Goal: Task Accomplishment & Management: Complete application form

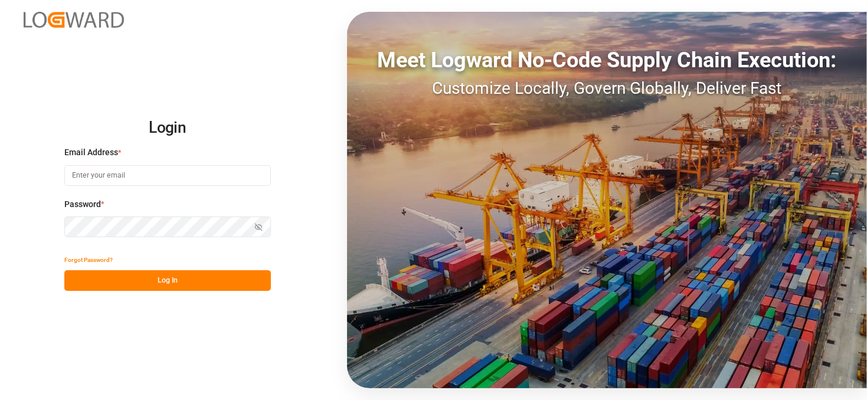
type input "[EMAIL_ADDRESS][DOMAIN_NAME]"
click at [154, 279] on button "Log In" at bounding box center [167, 280] width 207 height 21
type input "[EMAIL_ADDRESS][DOMAIN_NAME]"
click at [172, 282] on button "Log In" at bounding box center [167, 280] width 207 height 21
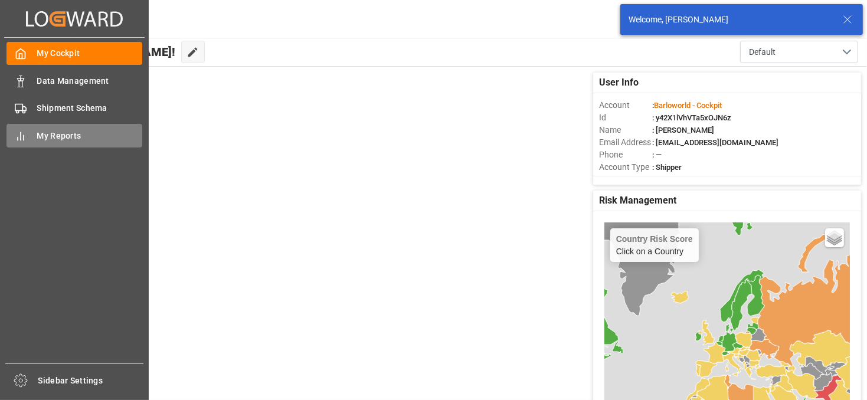
click at [31, 129] on div "My Reports My Reports" at bounding box center [74, 135] width 136 height 23
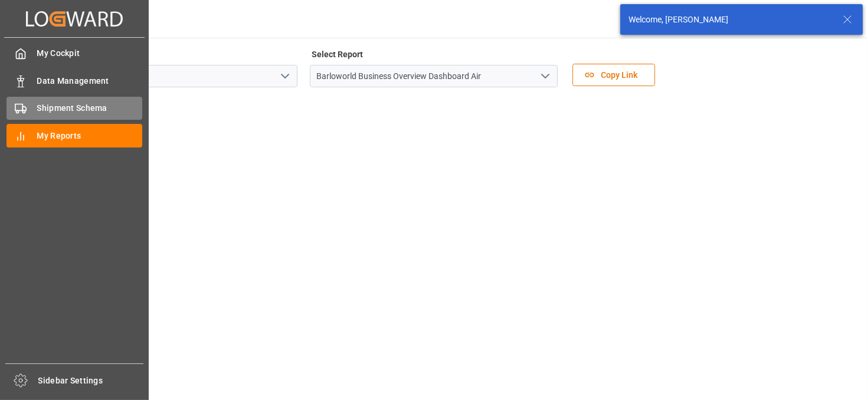
click at [66, 103] on span "Shipment Schema" at bounding box center [90, 108] width 106 height 12
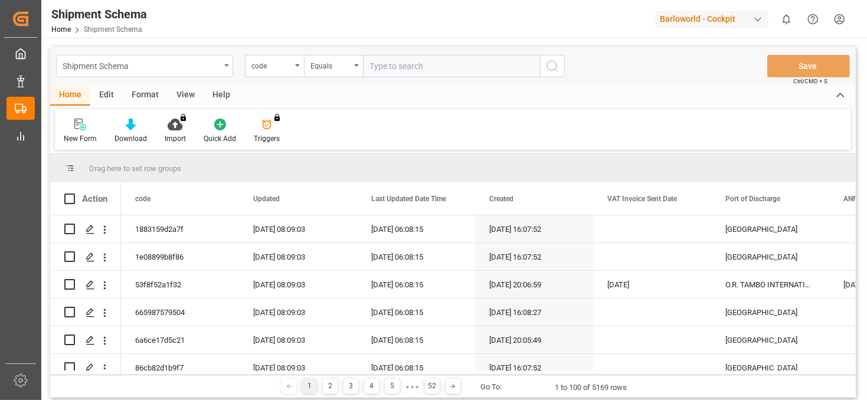
click at [226, 68] on div "Shipment Schema" at bounding box center [144, 66] width 177 height 22
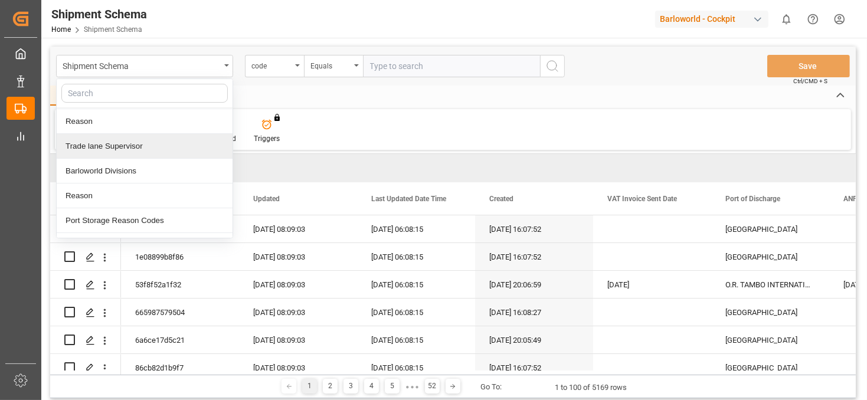
scroll to position [42, 0]
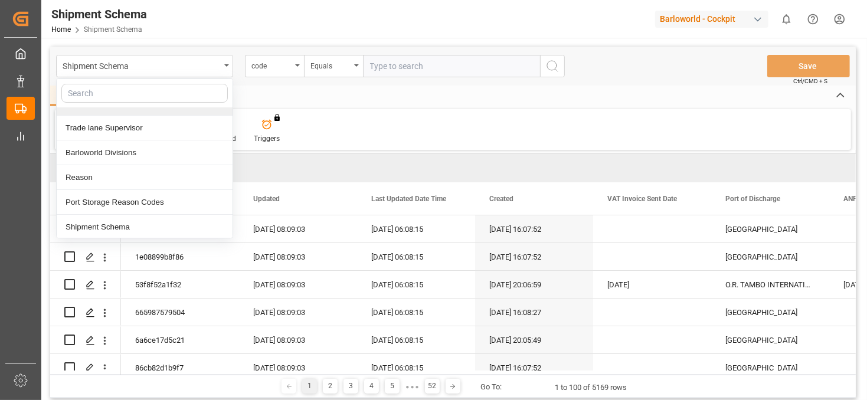
click at [289, 82] on div "Shipment Schema Invoice Line Mapping Reason Trade lane Supervisor Barloworld Di…" at bounding box center [453, 66] width 806 height 39
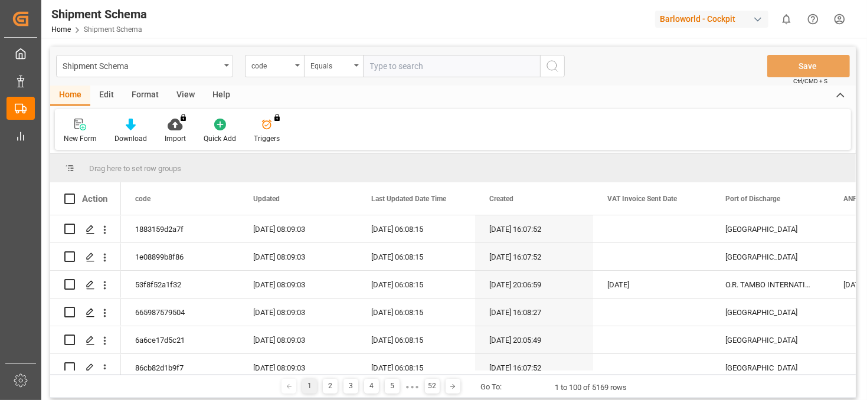
click at [179, 100] on div "View" at bounding box center [186, 96] width 36 height 20
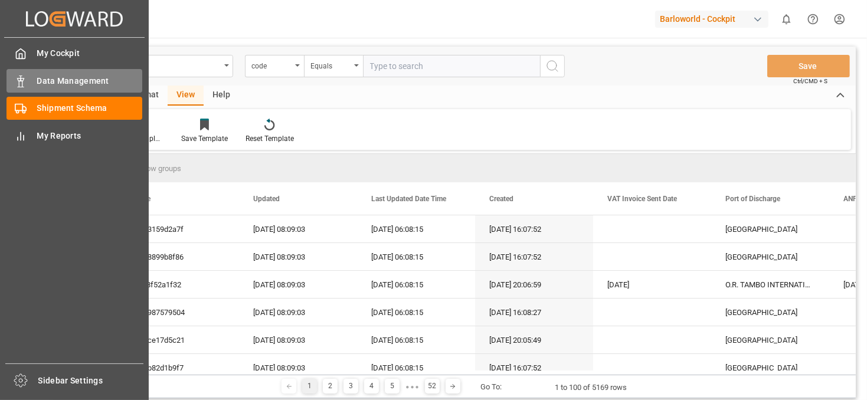
click at [18, 79] on polygon at bounding box center [19, 80] width 4 height 2
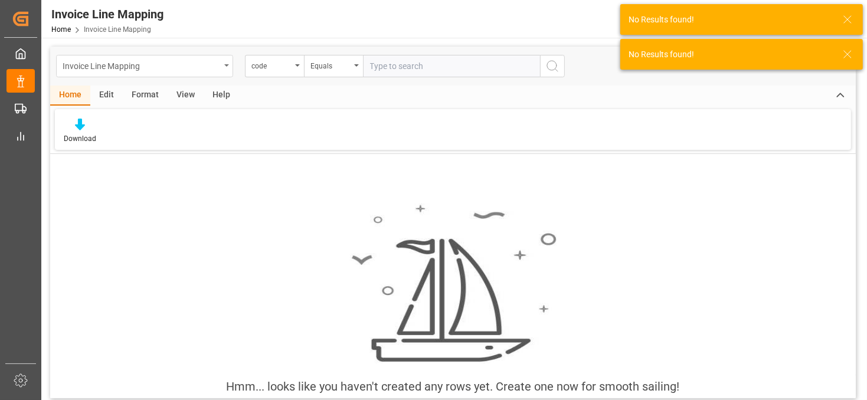
click at [220, 68] on div "Invoice Line Mapping" at bounding box center [142, 65] width 158 height 15
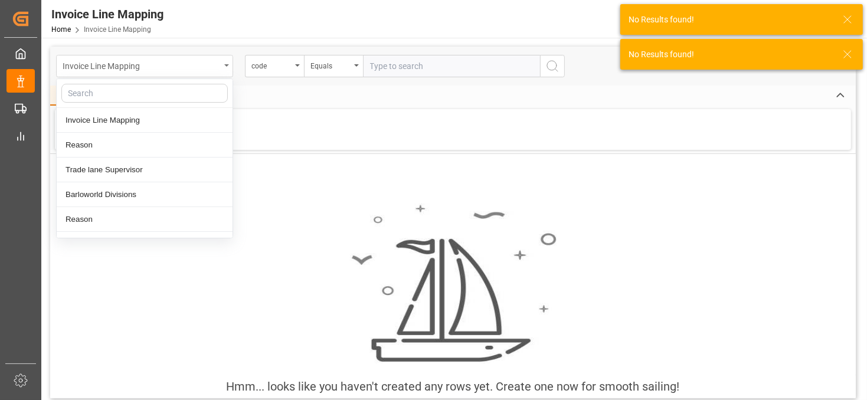
click at [220, 68] on div "Invoice Line Mapping" at bounding box center [142, 65] width 158 height 15
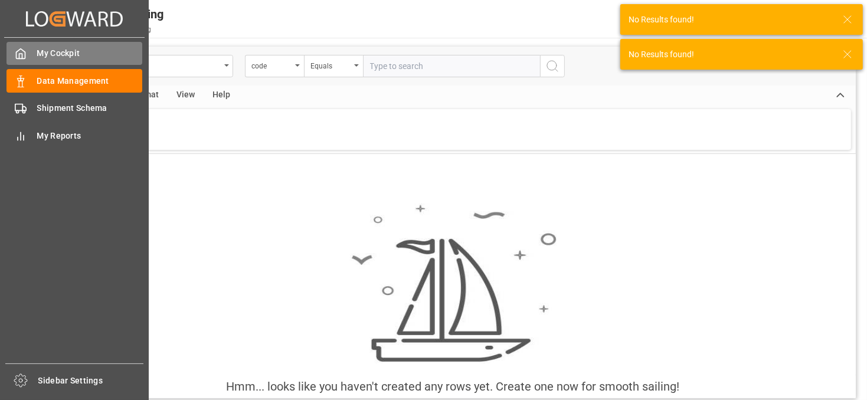
click at [25, 49] on icon at bounding box center [21, 54] width 12 height 12
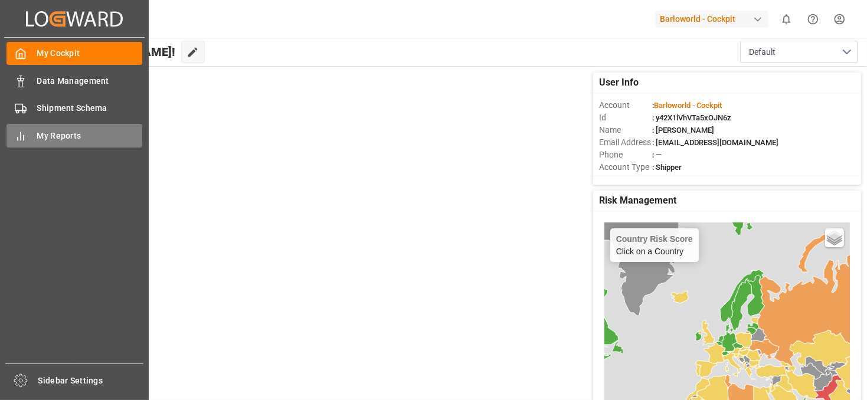
click at [68, 134] on span "My Reports" at bounding box center [90, 136] width 106 height 12
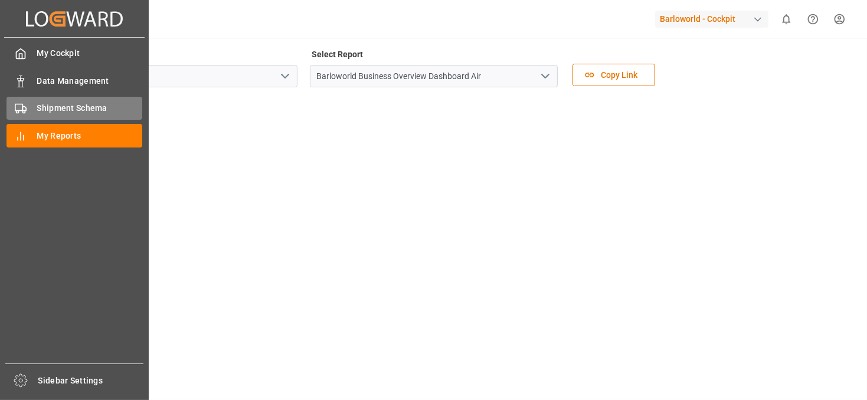
click at [62, 110] on span "Shipment Schema" at bounding box center [90, 108] width 106 height 12
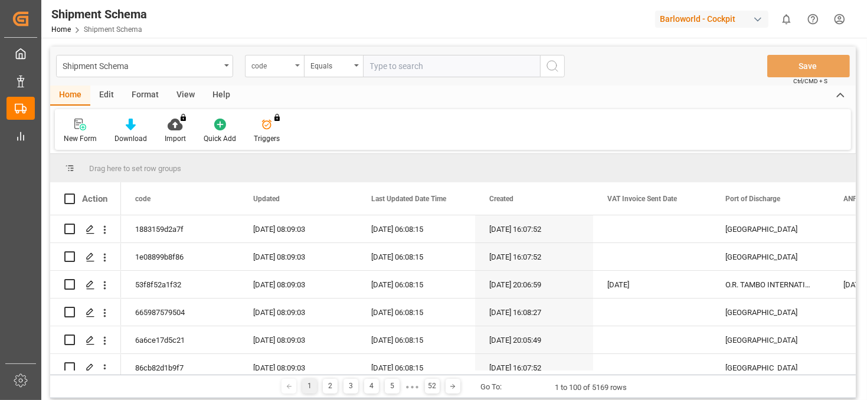
click at [301, 64] on div "code" at bounding box center [274, 66] width 59 height 22
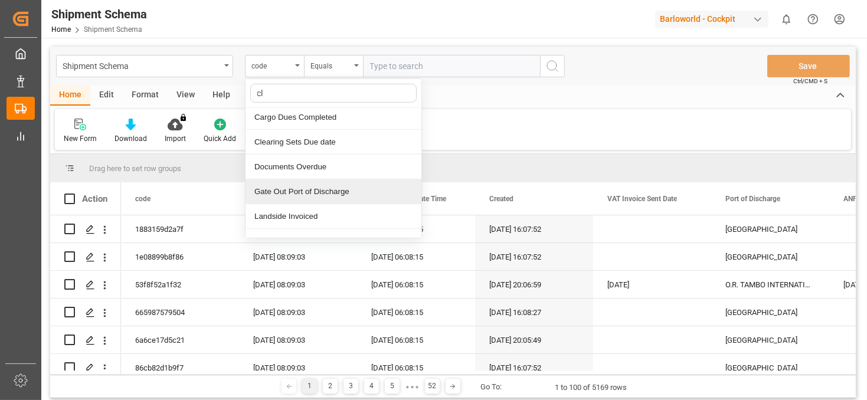
scroll to position [56, 0]
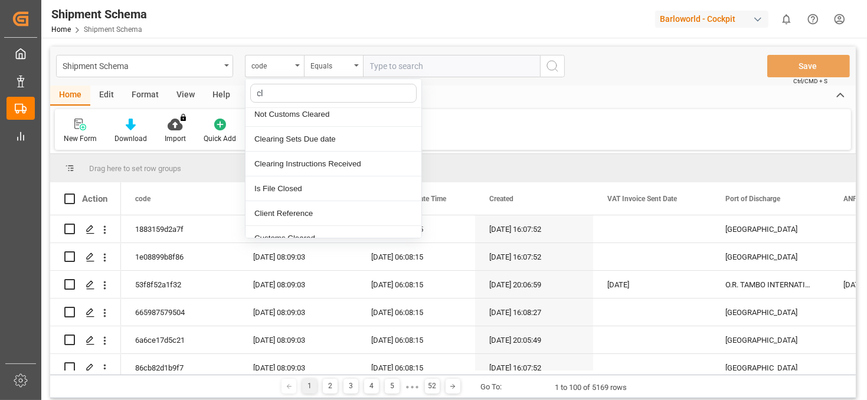
type input "cli"
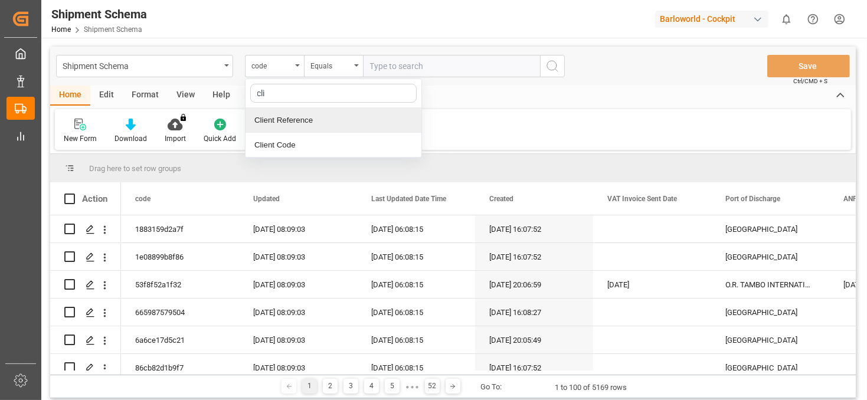
click at [292, 119] on div "Client Reference" at bounding box center [334, 120] width 176 height 25
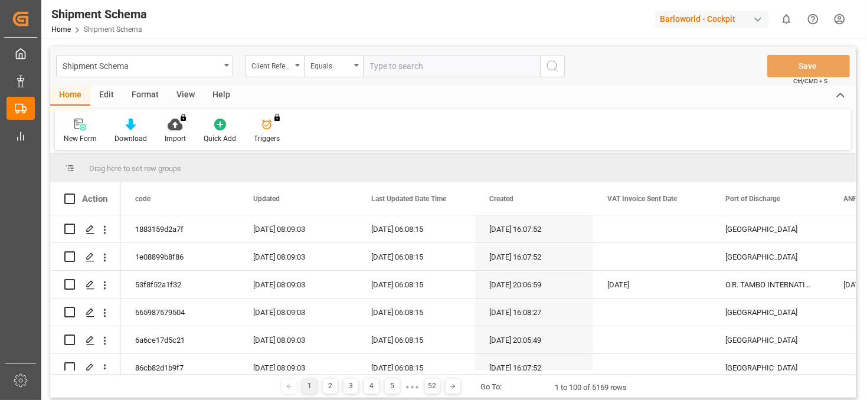
click at [404, 63] on input "text" at bounding box center [451, 66] width 177 height 22
type input "4000226818"
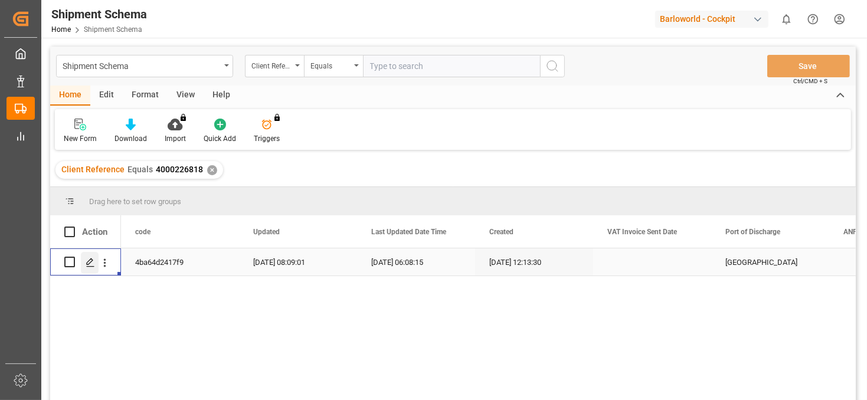
click at [95, 267] on div "Press SPACE to select this row." at bounding box center [90, 263] width 18 height 22
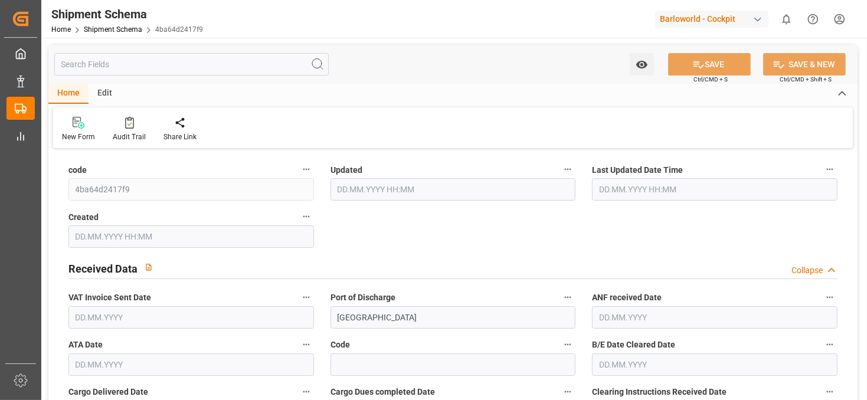
type input "9303211"
type input "43"
type input "1"
type input "2025"
type input "0"
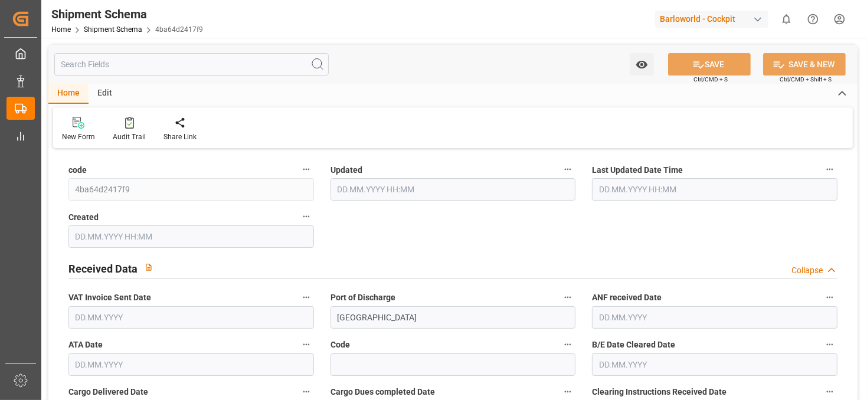
type input "0"
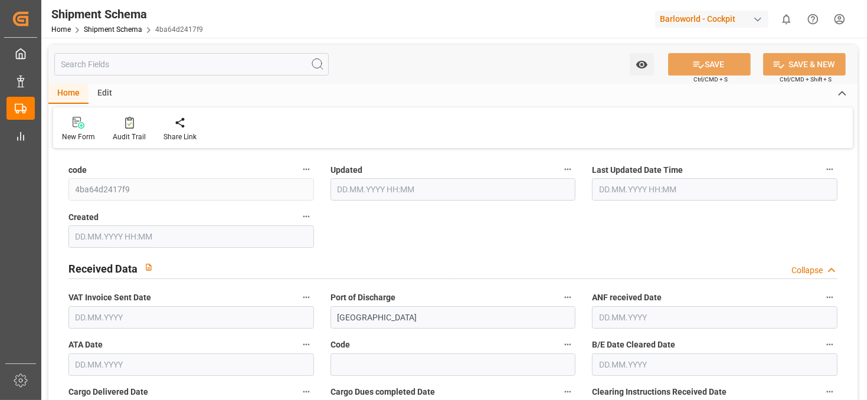
type input "0"
type input "[DATE] 06:09"
type input "[DATE] 06:08"
type input "[DATE] 10:13"
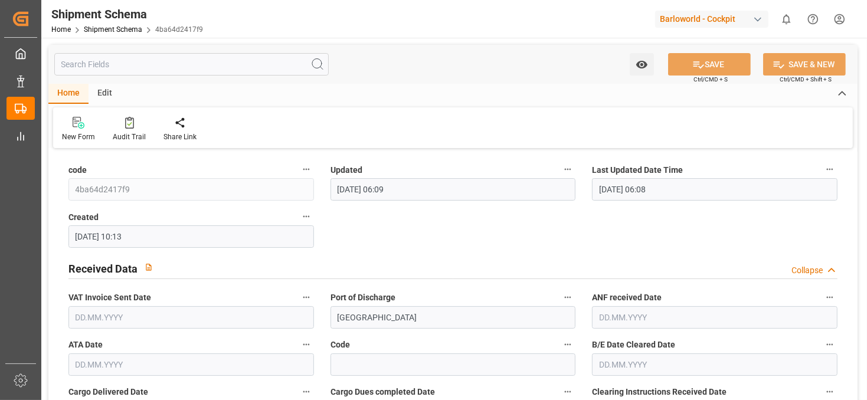
type input "[DATE]"
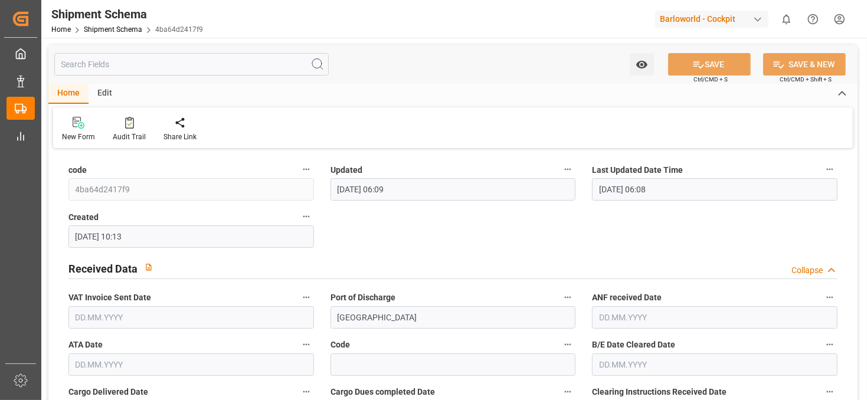
type input "[DATE]"
type input "[DATE] 00:00"
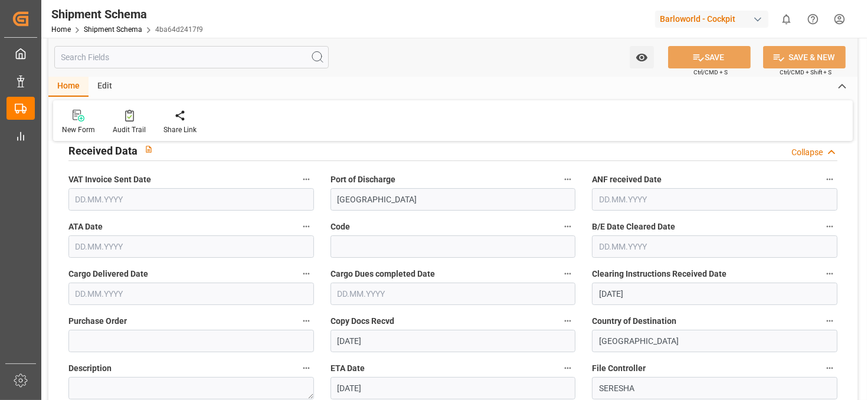
scroll to position [177, 0]
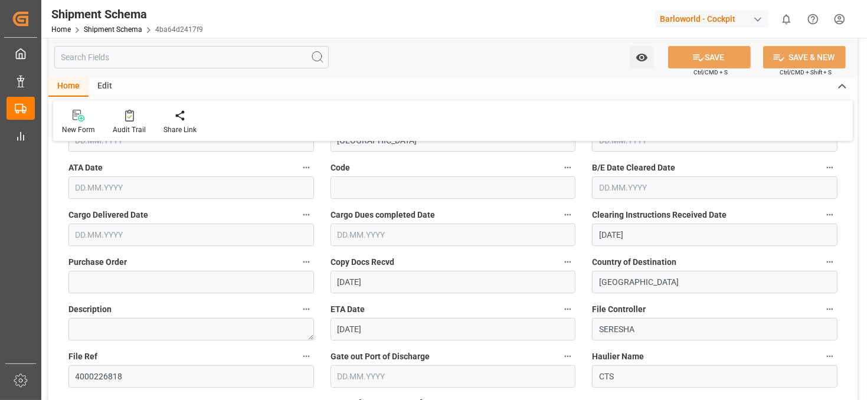
click at [385, 280] on input "[DATE]" at bounding box center [454, 282] width 246 height 22
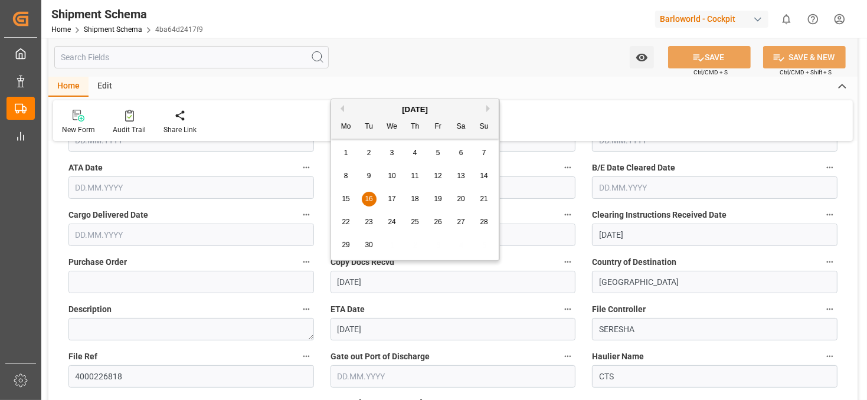
drag, startPoint x: 395, startPoint y: 280, endPoint x: 308, endPoint y: 287, distance: 87.0
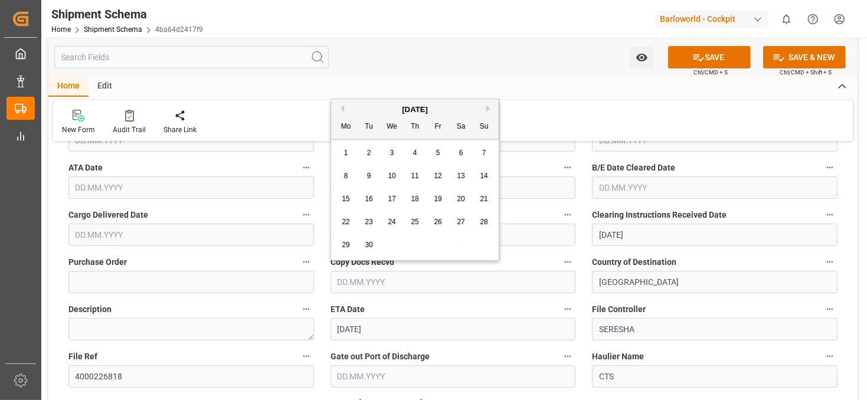
click at [656, 227] on input "[DATE]" at bounding box center [715, 235] width 246 height 22
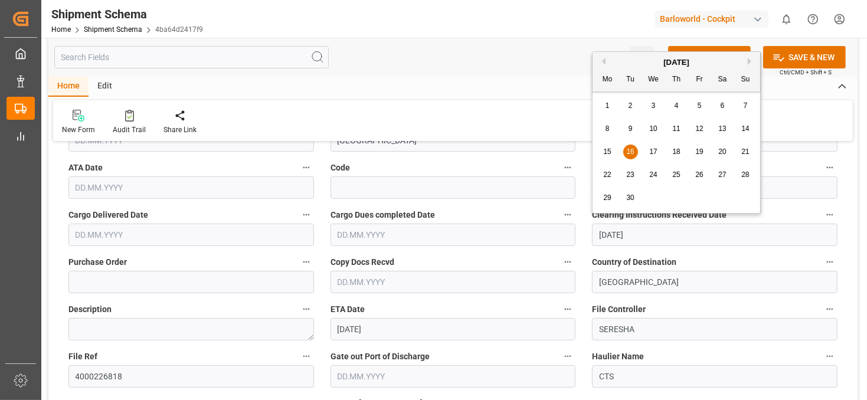
drag, startPoint x: 657, startPoint y: 231, endPoint x: 523, endPoint y: 240, distance: 134.3
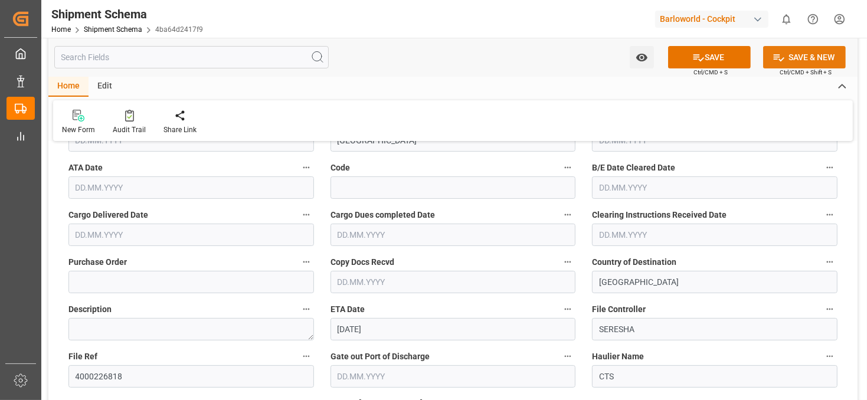
click at [810, 58] on button "SAVE & NEW" at bounding box center [804, 57] width 83 height 22
